Goal: Obtain resource: Obtain resource

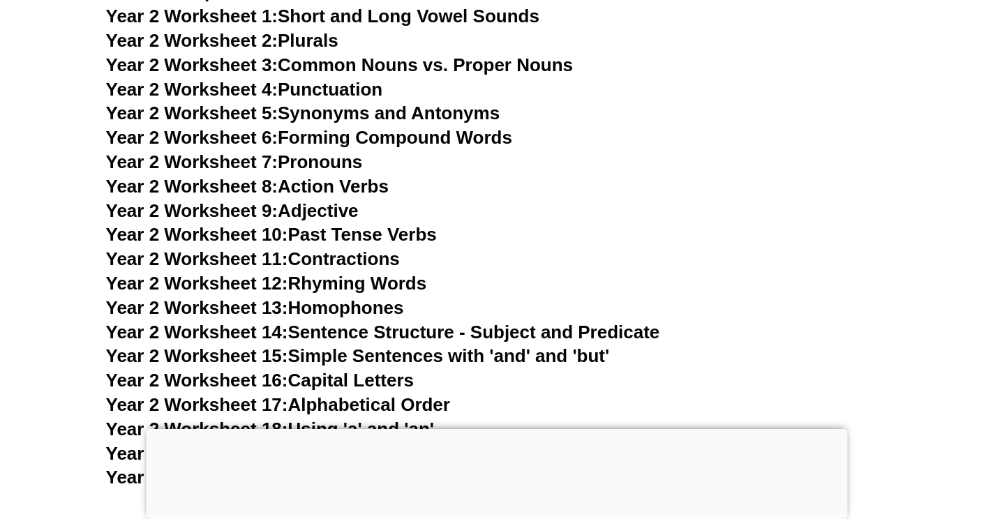
click at [309, 45] on link "Year 2 Worksheet 2: Plurals" at bounding box center [222, 40] width 232 height 21
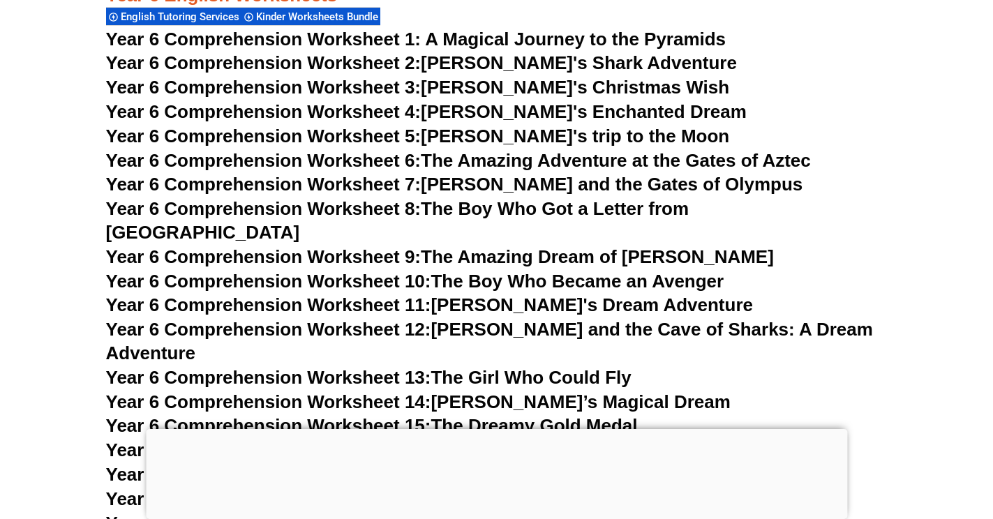
scroll to position [3823, 0]
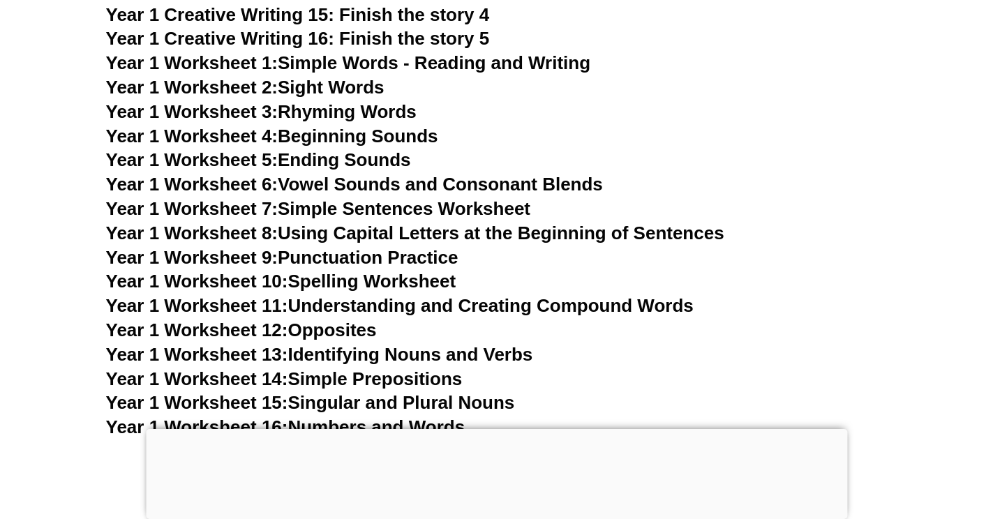
click at [334, 232] on link "Year 1 Worksheet 8: Using Capital Letters at the Beginning of Sentences" at bounding box center [415, 233] width 618 height 21
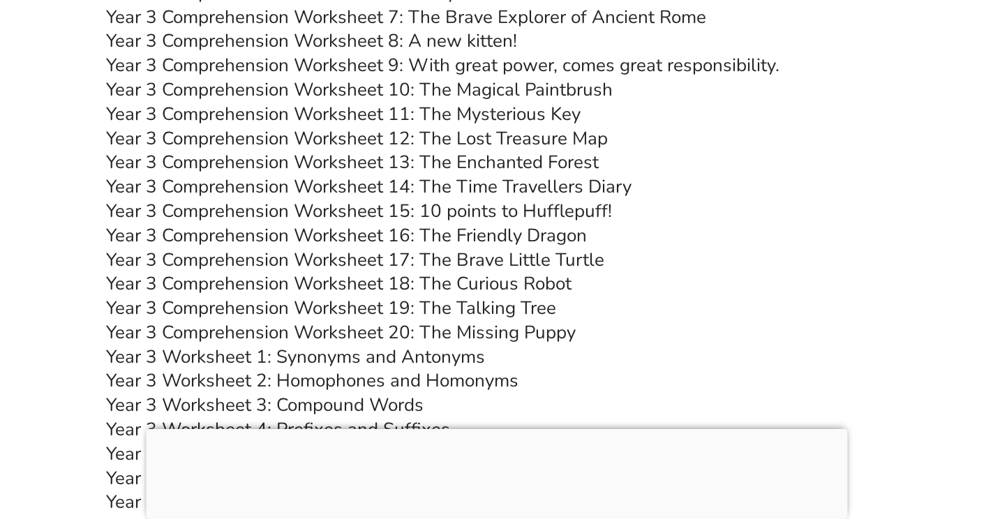
scroll to position [5041, 0]
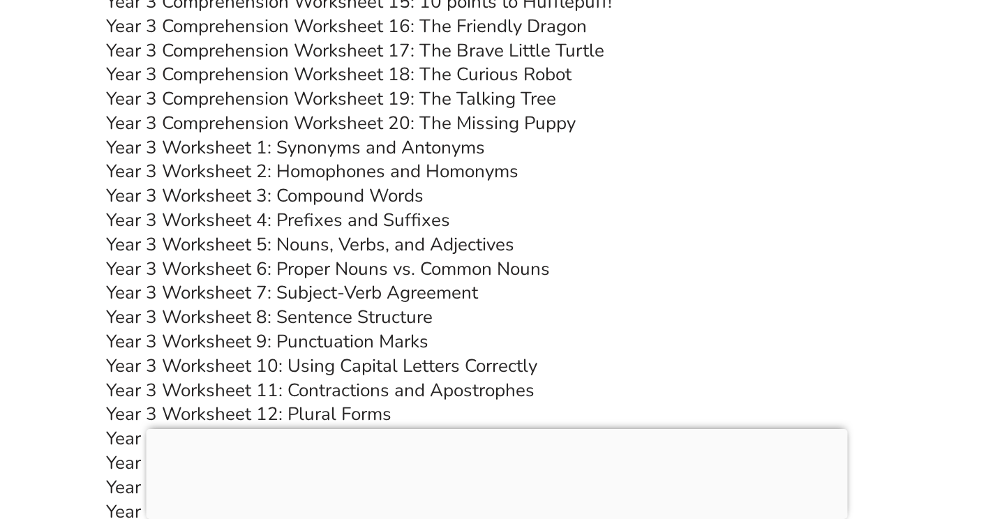
click at [319, 243] on link "Year 3 Worksheet 5: Nouns, Verbs, and Adjectives" at bounding box center [310, 244] width 408 height 24
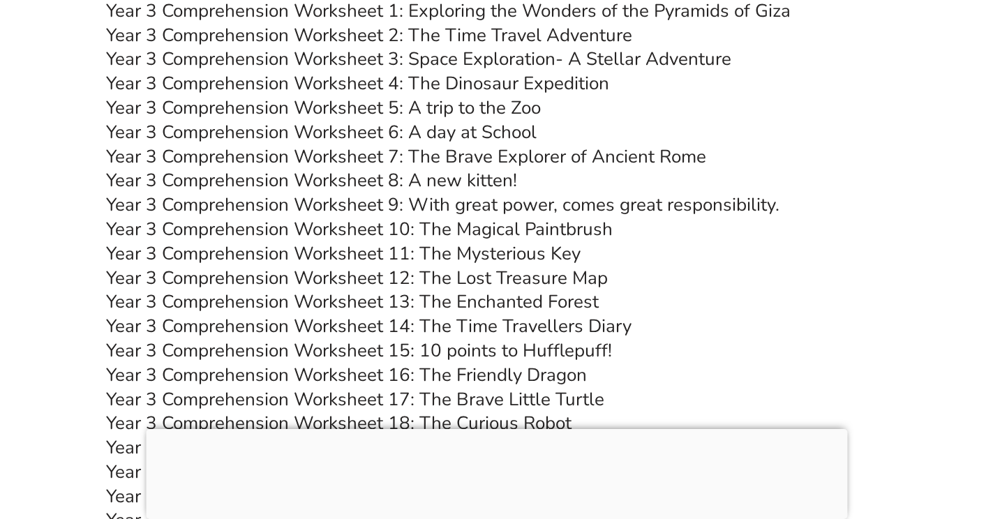
scroll to position [4622, 0]
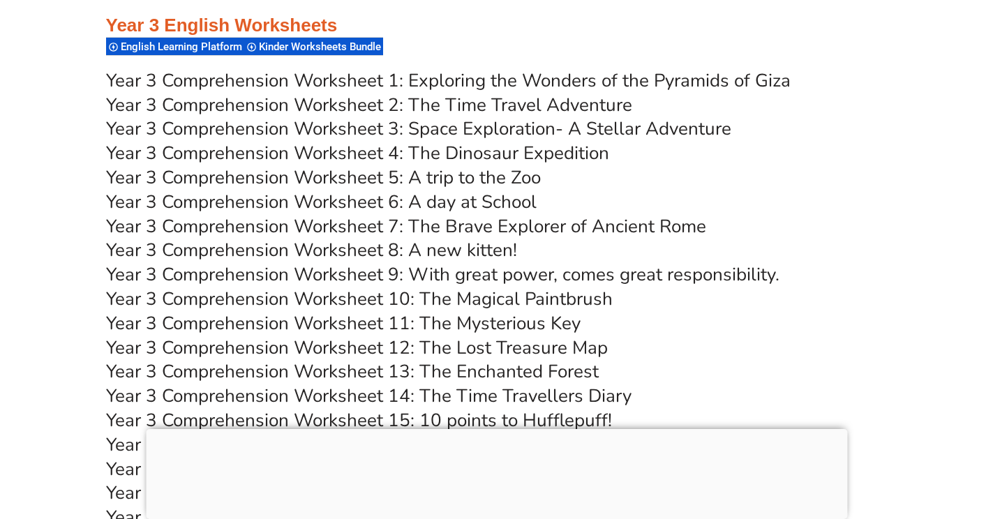
click at [450, 245] on link "Year 3 Comprehension Worksheet 8: A new kitten!" at bounding box center [311, 250] width 411 height 24
click at [485, 329] on link "Year 3 Comprehension Worksheet 11: The Mysterious Key" at bounding box center [343, 323] width 475 height 24
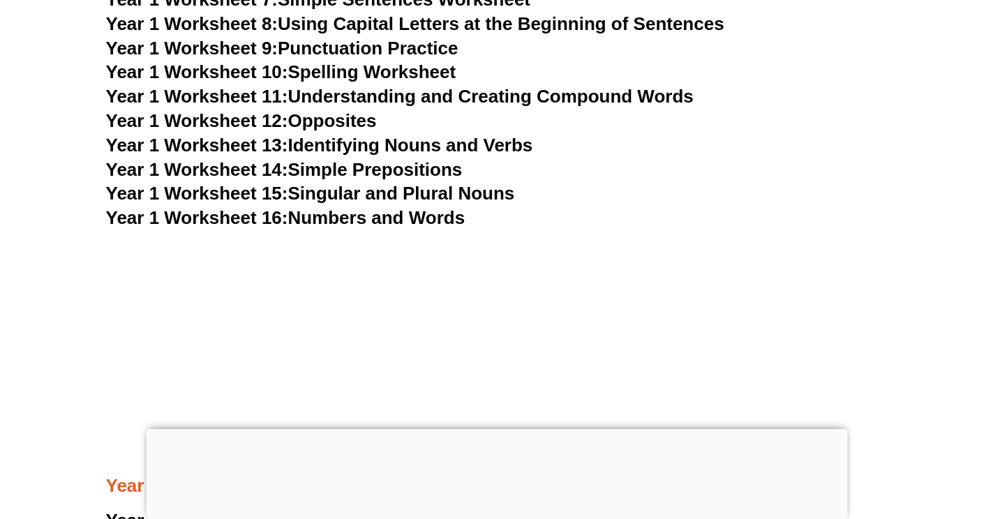
scroll to position [2667, 0]
